Goal: Task Accomplishment & Management: Complete application form

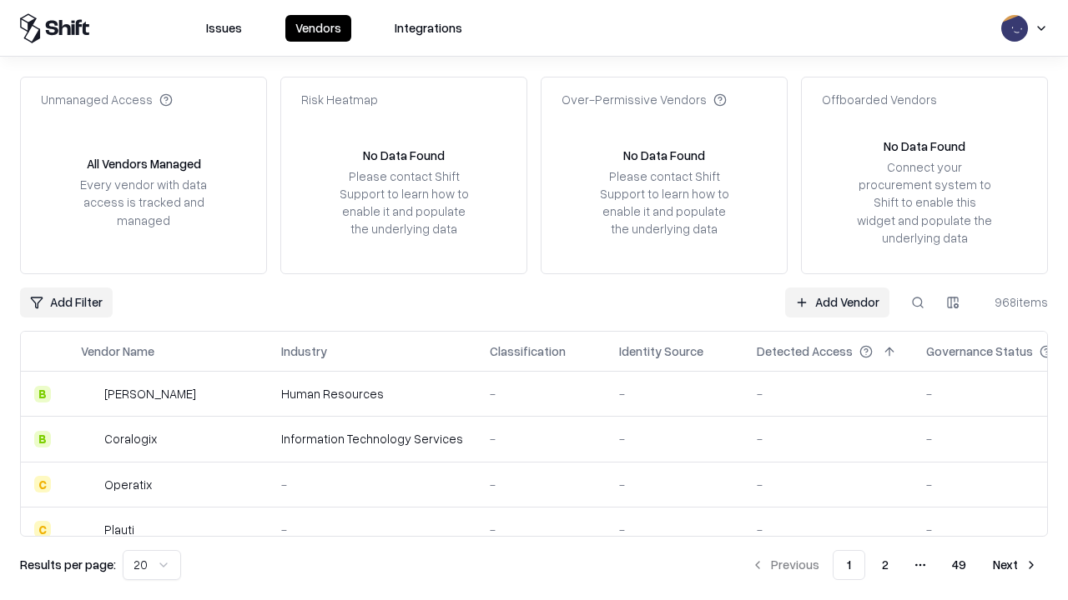
click at [836, 302] on link "Add Vendor" at bounding box center [837, 303] width 104 height 30
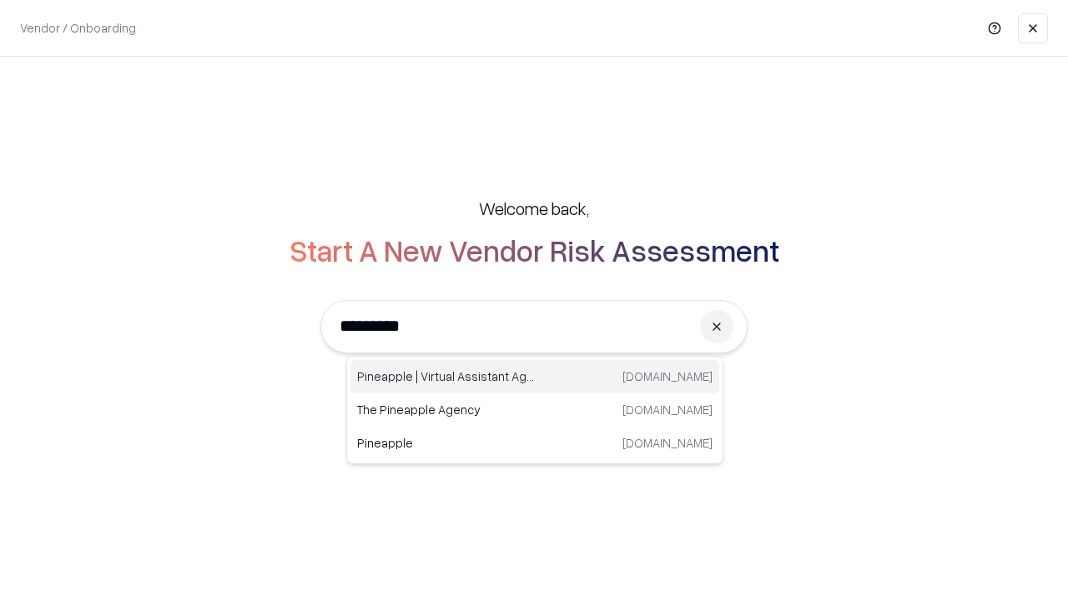
click at [535, 377] on div "Pineapple | Virtual Assistant Agency [DOMAIN_NAME]" at bounding box center [534, 376] width 369 height 33
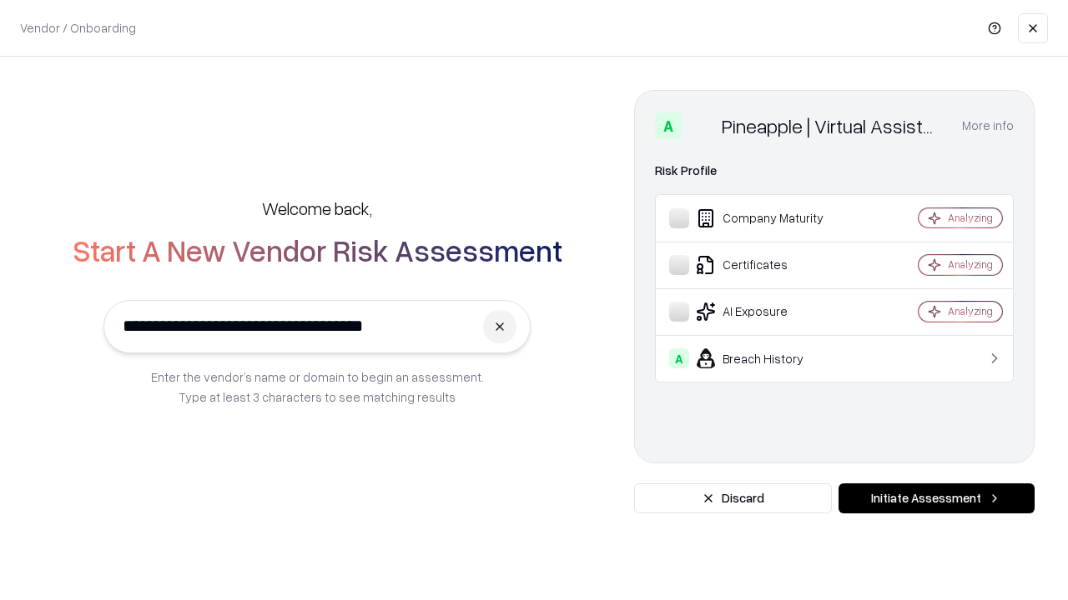
type input "**********"
click at [936, 499] on button "Initiate Assessment" at bounding box center [936, 499] width 196 height 30
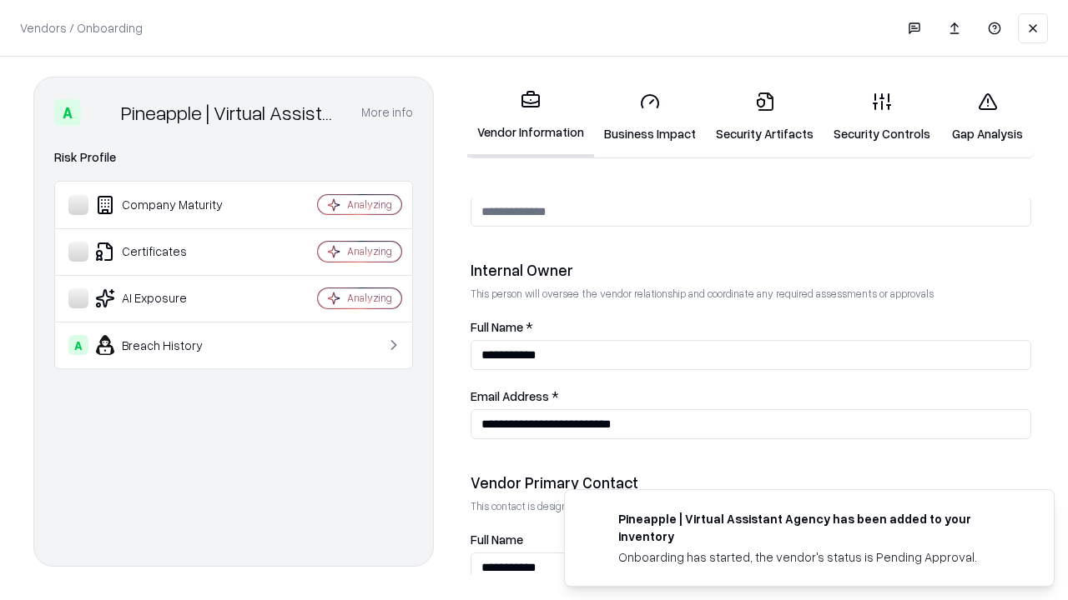
scroll to position [864, 0]
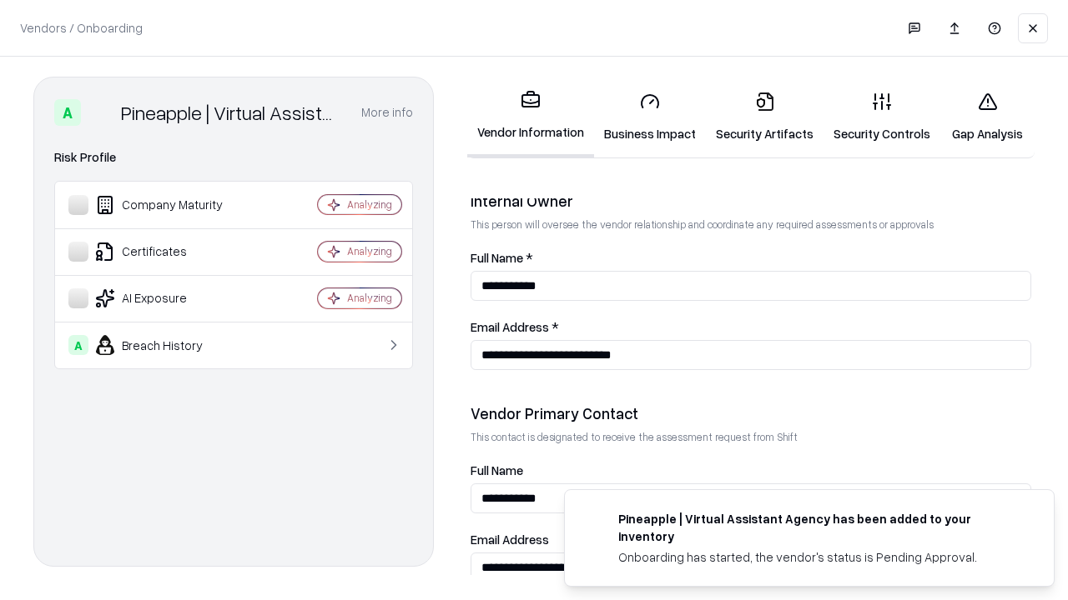
click at [650, 117] on link "Business Impact" at bounding box center [650, 117] width 112 height 78
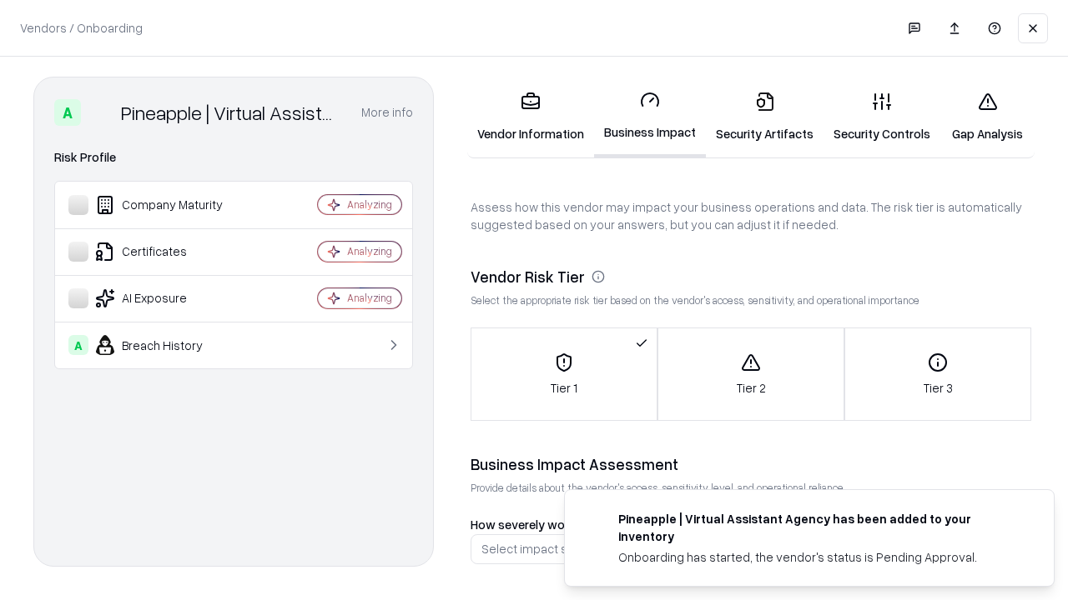
click at [987, 117] on link "Gap Analysis" at bounding box center [987, 117] width 94 height 78
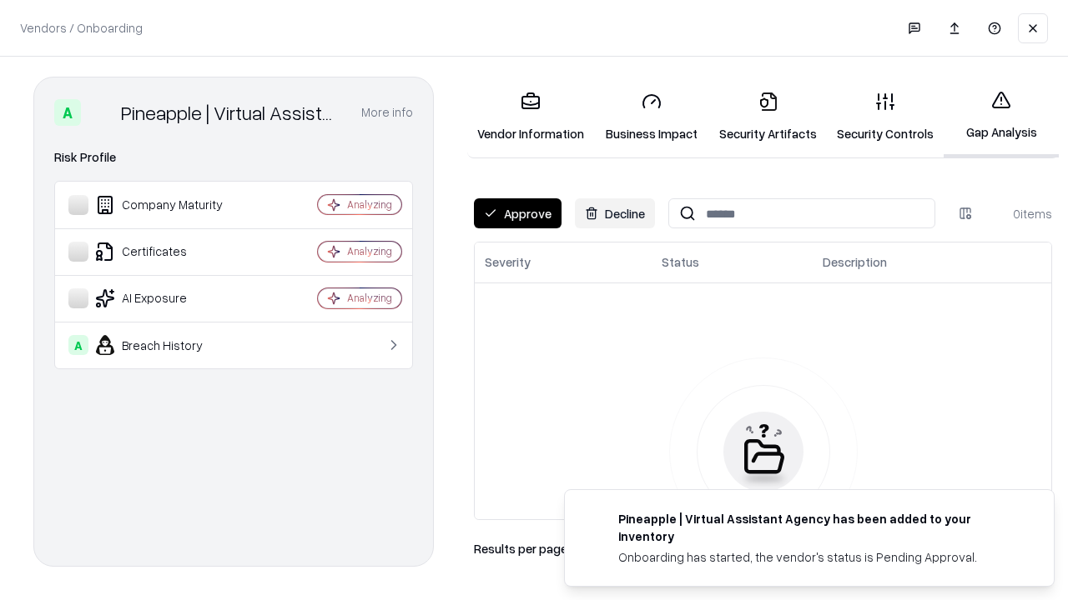
click at [517, 214] on button "Approve" at bounding box center [518, 213] width 88 height 30
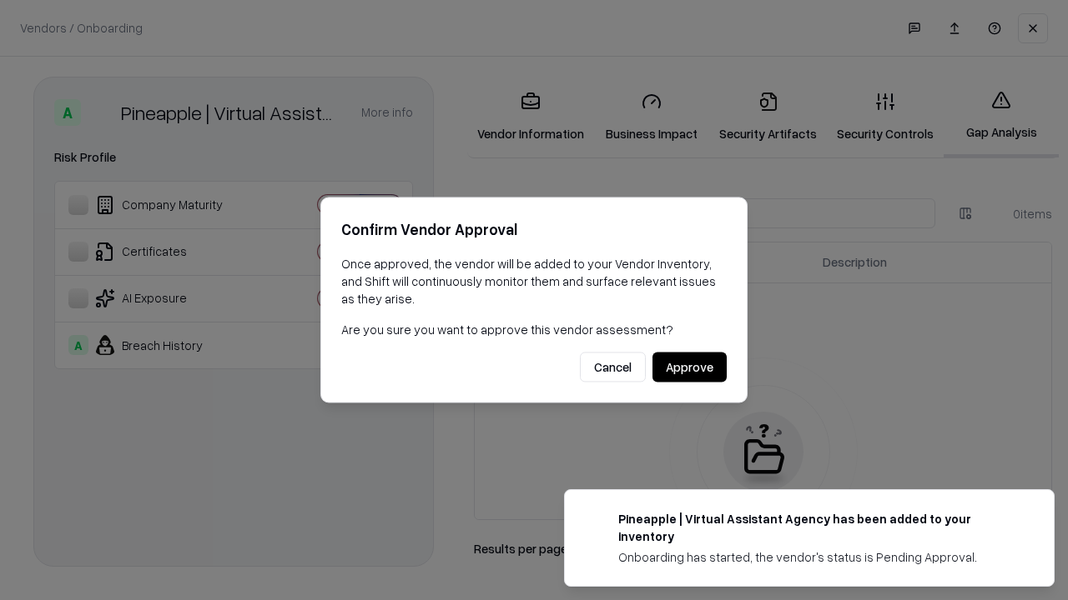
click at [689, 367] on button "Approve" at bounding box center [689, 368] width 74 height 30
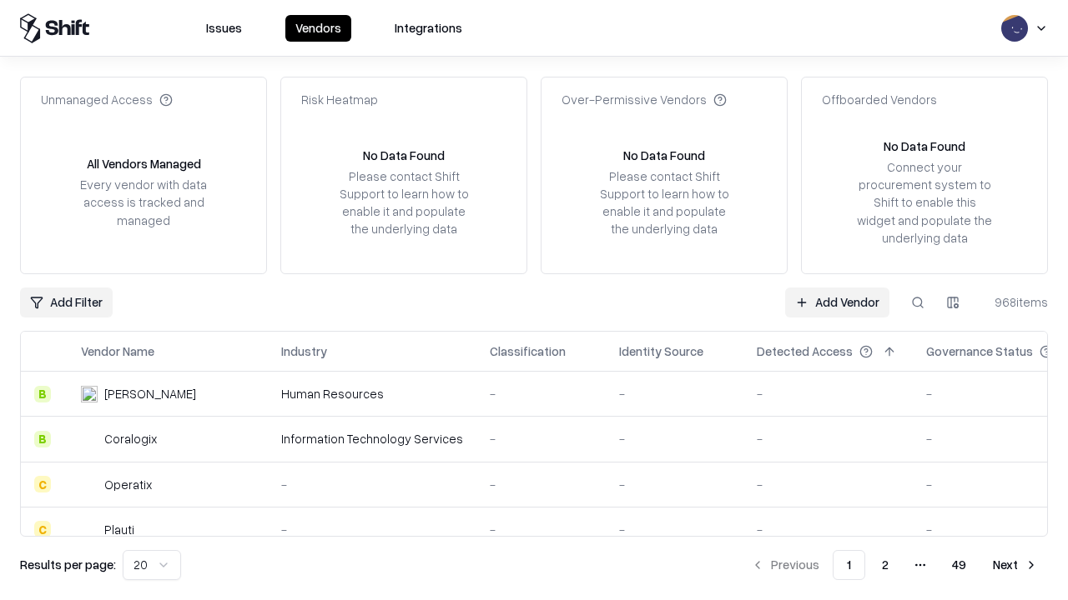
type input "**********"
click at [836, 302] on link "Add Vendor" at bounding box center [837, 303] width 104 height 30
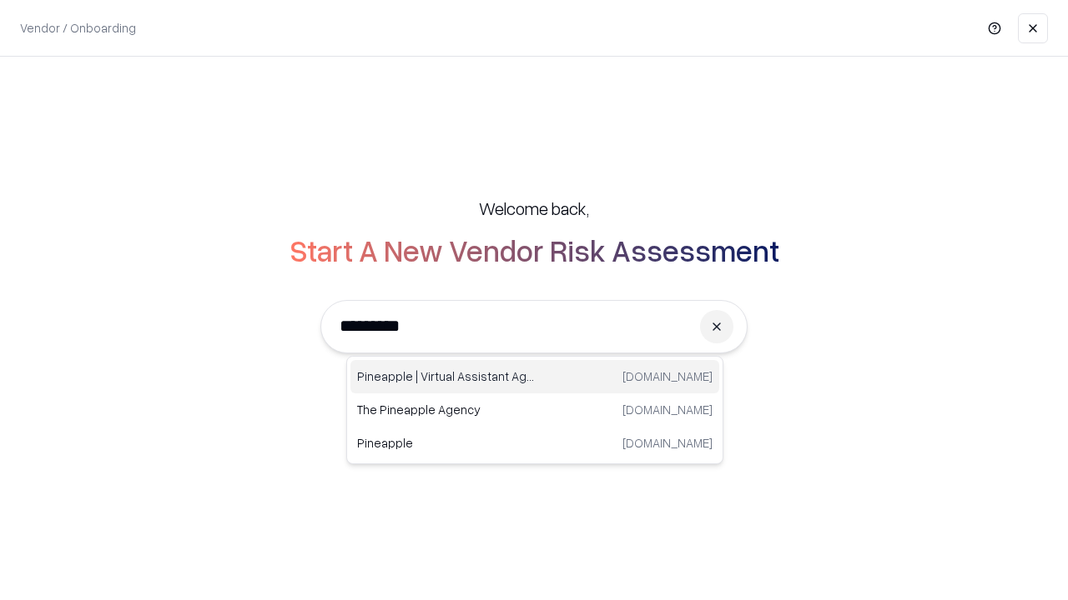
click at [535, 377] on div "Pineapple | Virtual Assistant Agency [DOMAIN_NAME]" at bounding box center [534, 376] width 369 height 33
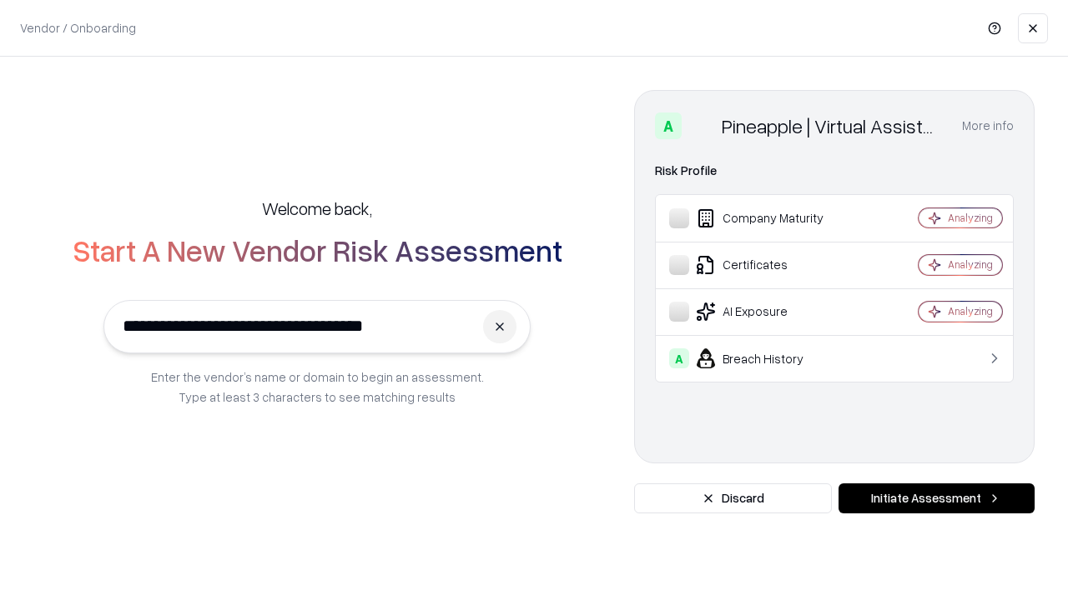
type input "**********"
click at [936, 499] on button "Initiate Assessment" at bounding box center [936, 499] width 196 height 30
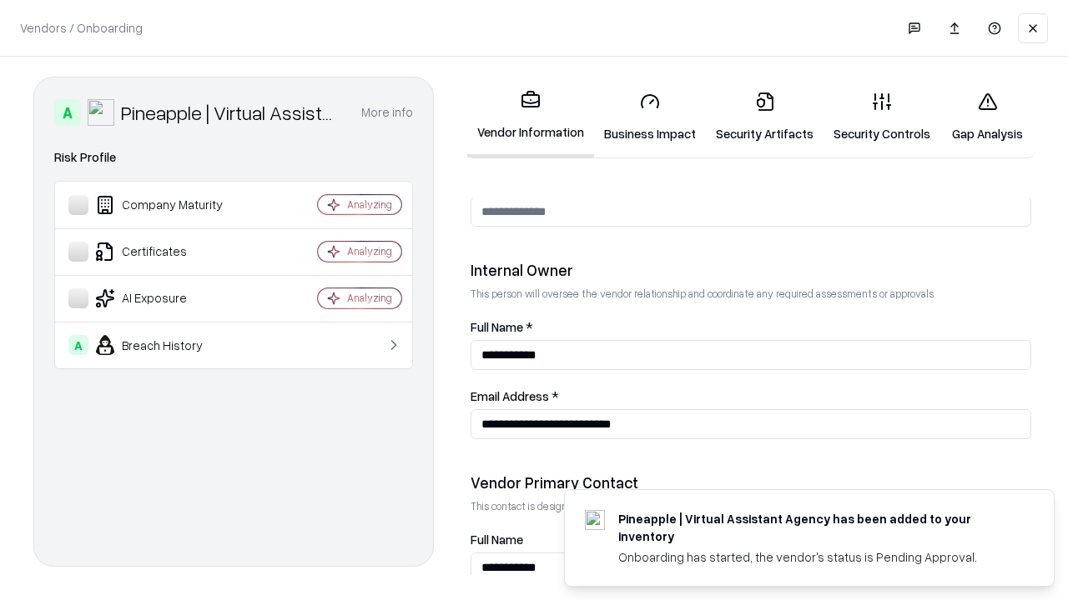
scroll to position [864, 0]
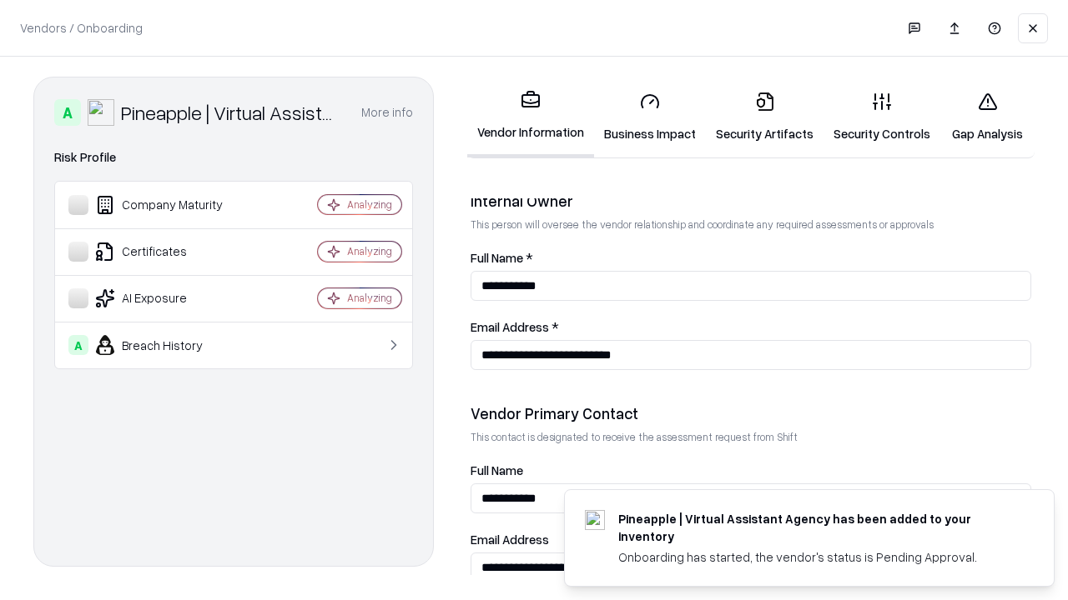
click at [987, 117] on link "Gap Analysis" at bounding box center [987, 117] width 94 height 78
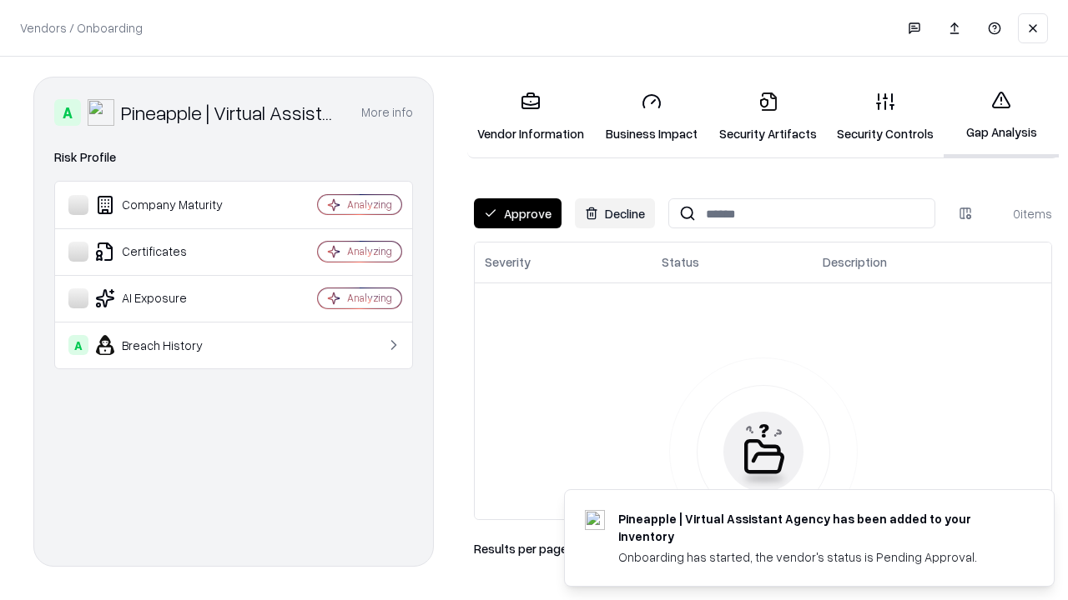
click at [517, 214] on button "Approve" at bounding box center [518, 213] width 88 height 30
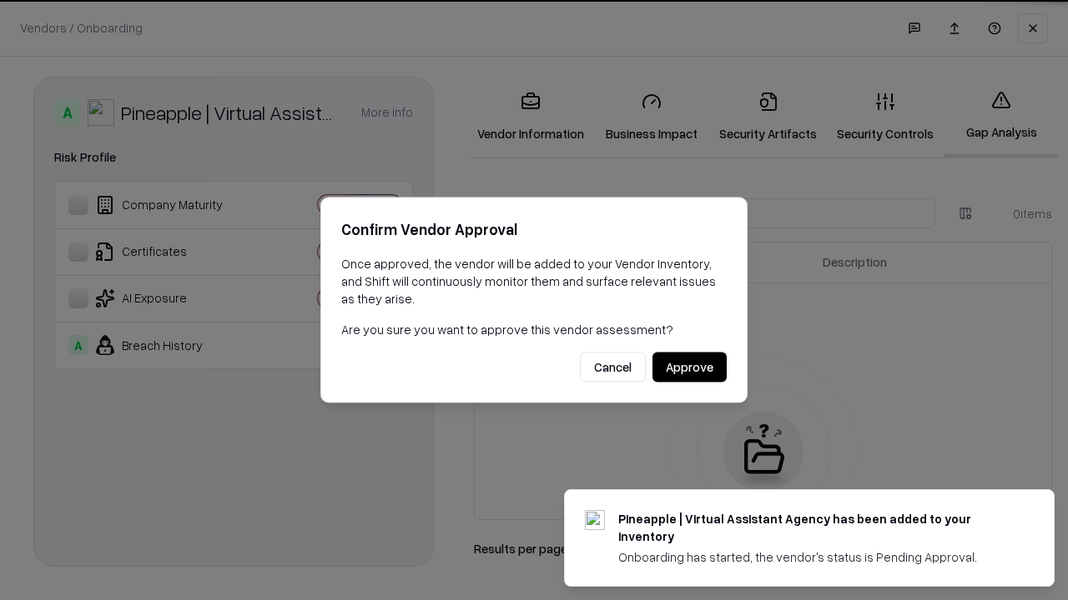
click at [689, 367] on button "Approve" at bounding box center [689, 368] width 74 height 30
